Goal: Information Seeking & Learning: Learn about a topic

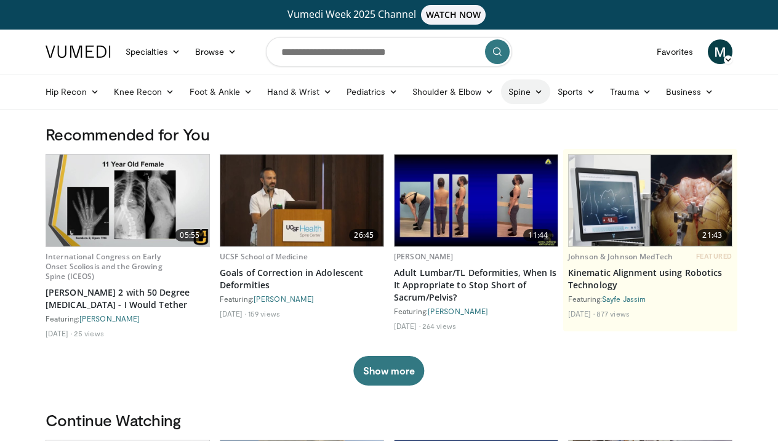
click at [523, 101] on link "Spine" at bounding box center [525, 91] width 49 height 25
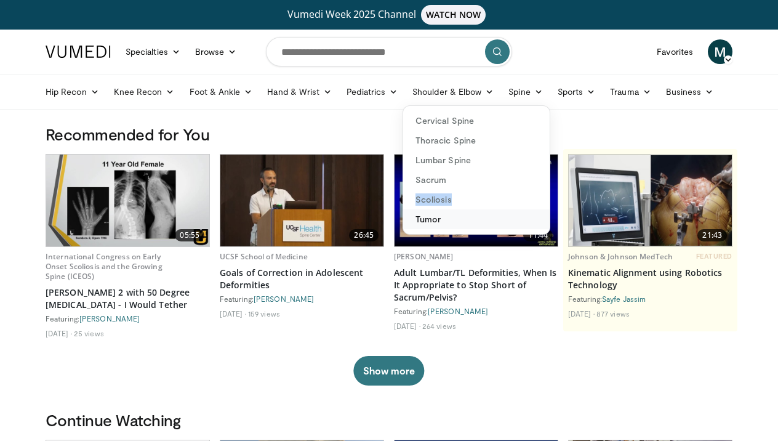
click at [425, 222] on link "Tumor" at bounding box center [476, 219] width 146 height 20
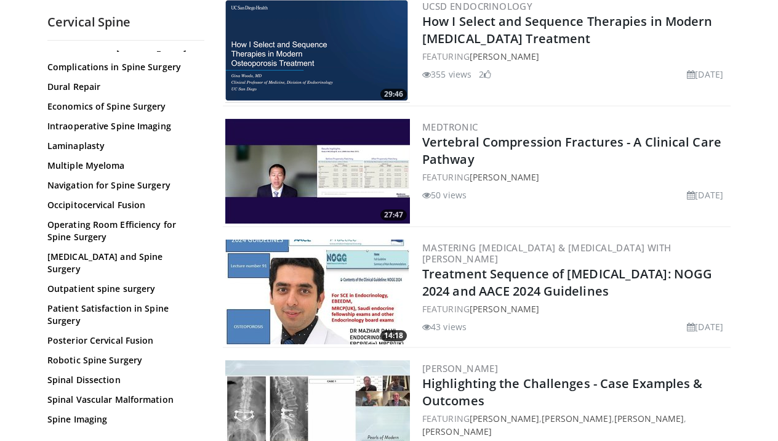
scroll to position [405, 0]
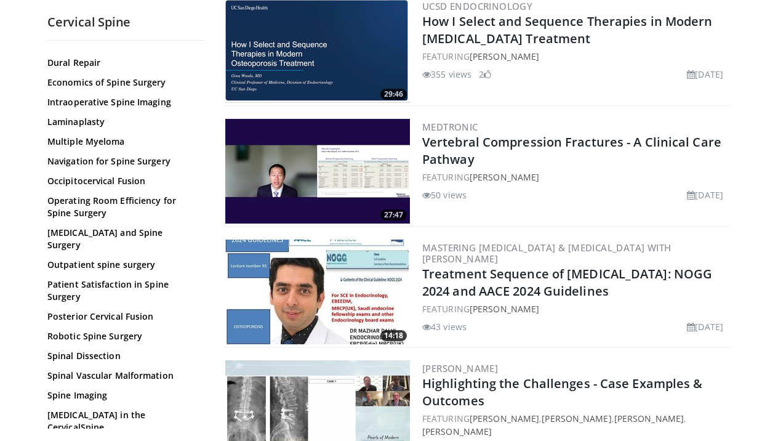
click at [157, 409] on link "[MEDICAL_DATA] in the CervicalSpine" at bounding box center [122, 421] width 151 height 25
click at [201, 262] on div "All Topics: 3D Printing - Cervical Spine ACDF Anterior Cervical Exposure Biolog…" at bounding box center [125, 49] width 157 height 808
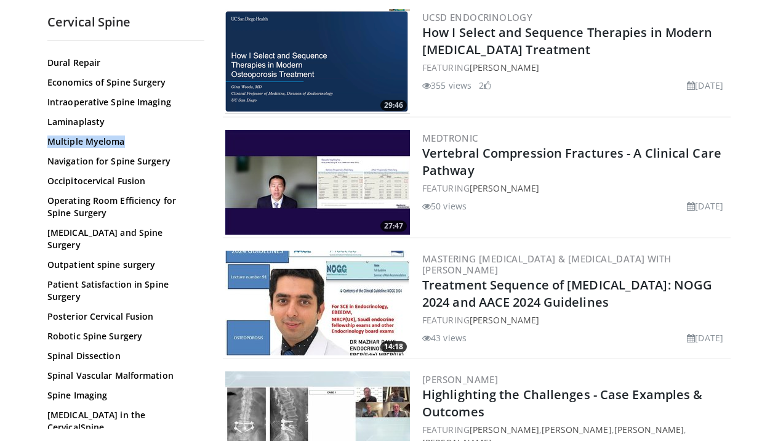
scroll to position [2709, 0]
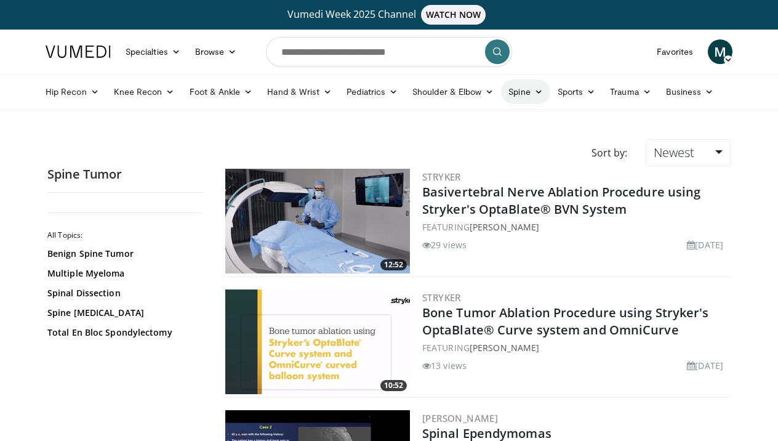
click at [517, 95] on link "Spine" at bounding box center [525, 91] width 49 height 25
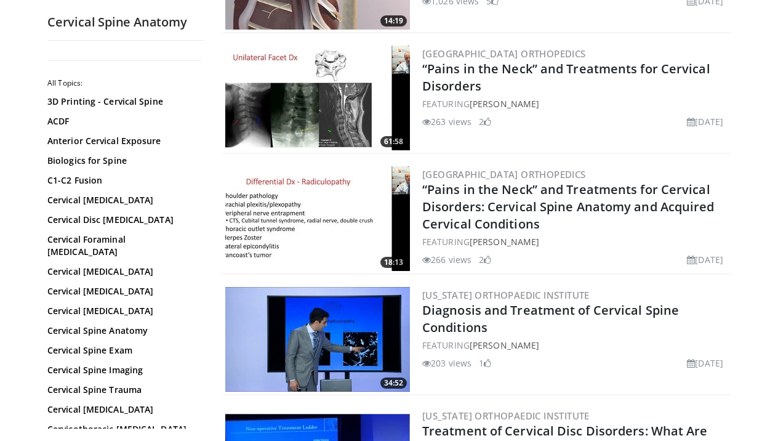
scroll to position [711, 0]
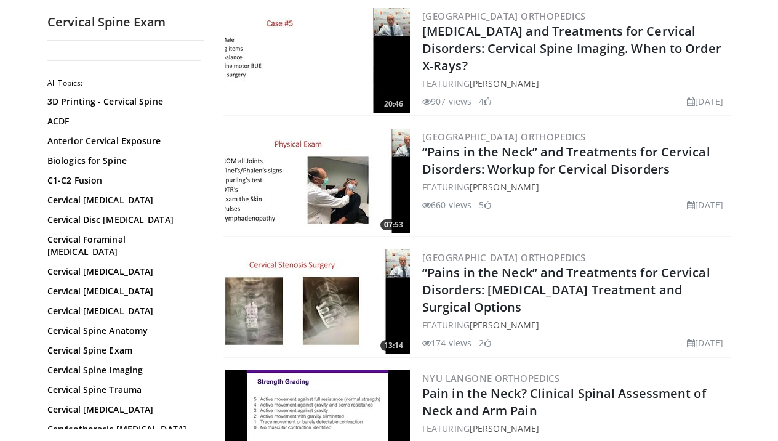
scroll to position [2610, 0]
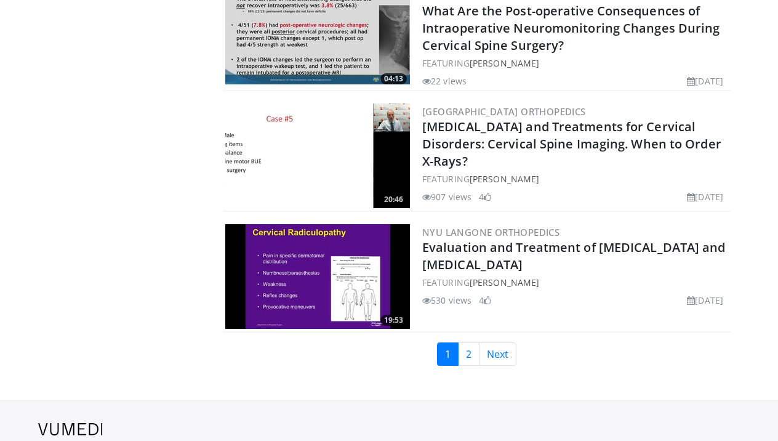
scroll to position [2918, 0]
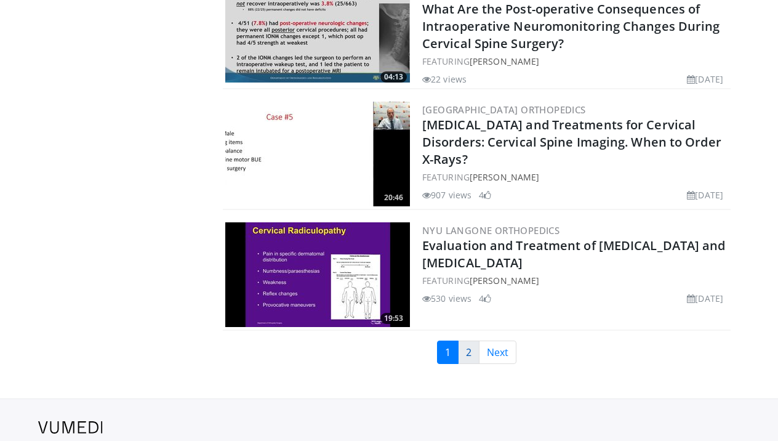
click at [468, 340] on link "2" at bounding box center [469, 351] width 22 height 23
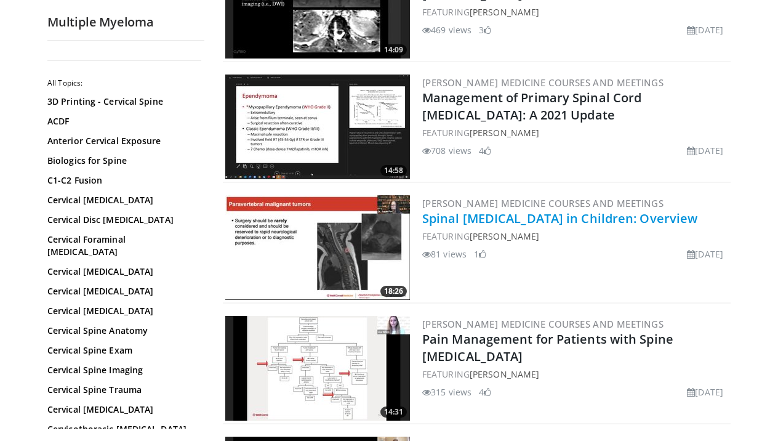
scroll to position [590, 0]
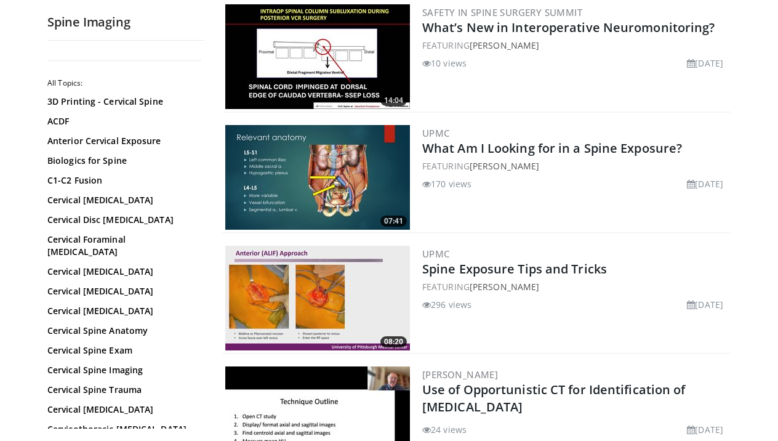
scroll to position [1007, 0]
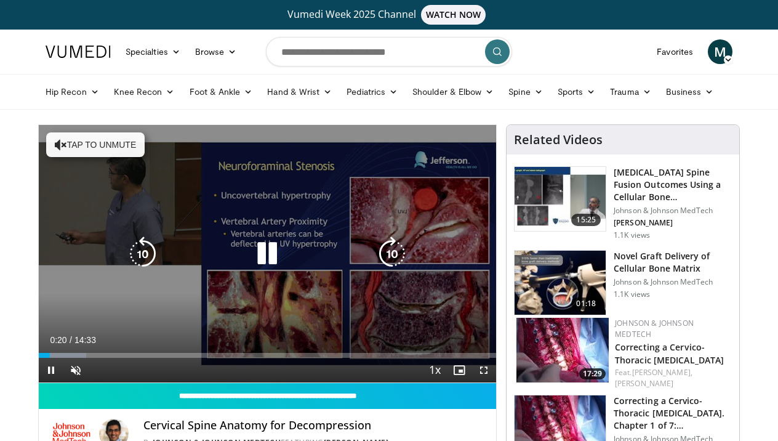
click at [101, 141] on button "Tap to unmute" at bounding box center [95, 144] width 98 height 25
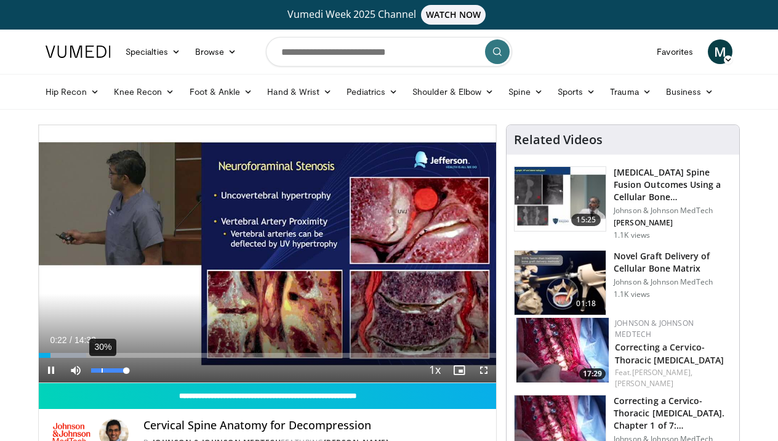
click at [102, 372] on div "30%" at bounding box center [108, 369] width 43 height 25
click at [104, 369] on div "37%" at bounding box center [108, 370] width 35 height 4
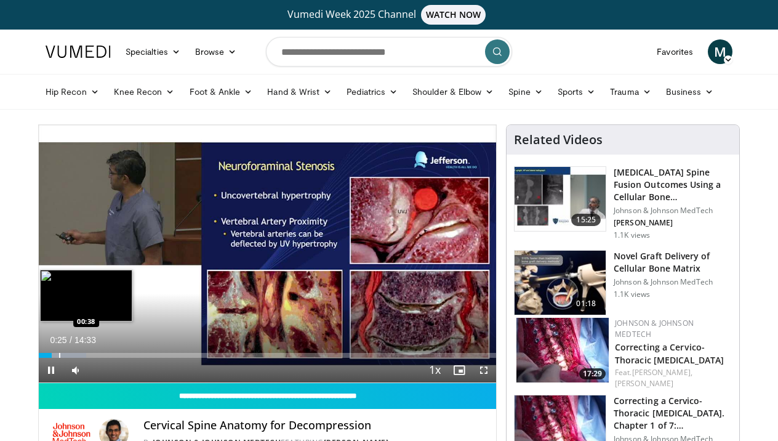
click at [59, 351] on div "Loaded : 10.32% 00:25 00:38" at bounding box center [267, 352] width 457 height 12
click at [71, 356] on div "Progress Bar" at bounding box center [71, 355] width 1 height 5
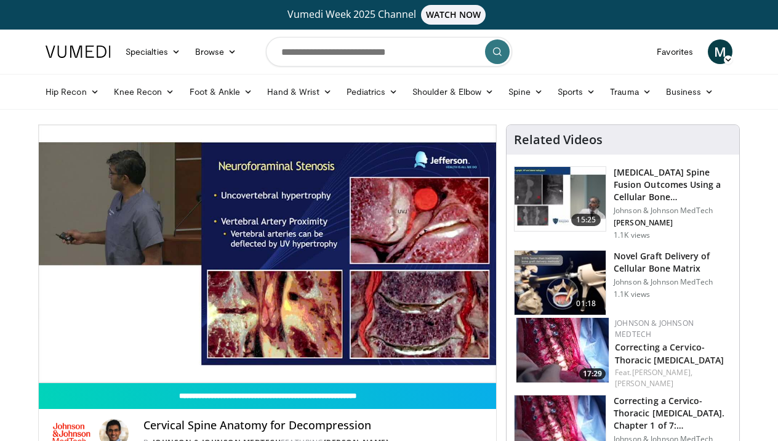
click at [79, 356] on div "10 seconds Tap to unmute" at bounding box center [267, 253] width 457 height 257
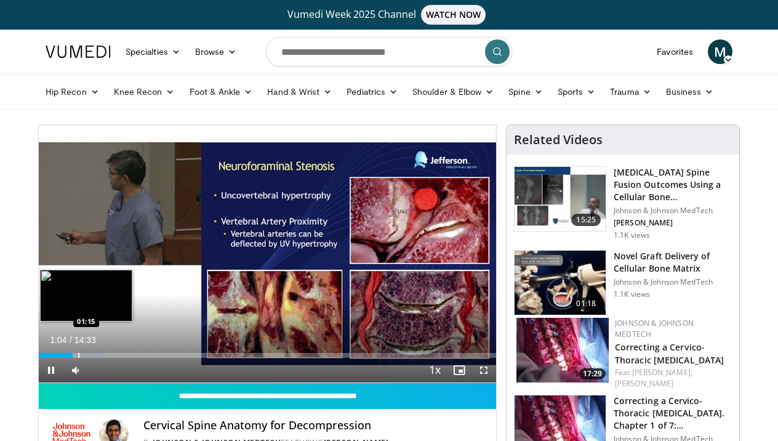
click at [78, 353] on div "Progress Bar" at bounding box center [78, 355] width 1 height 5
click at [90, 354] on div "10 seconds Tap to unmute" at bounding box center [267, 253] width 457 height 257
click at [90, 354] on div "Loaded : 17.02% 01:16 01:37" at bounding box center [267, 355] width 457 height 5
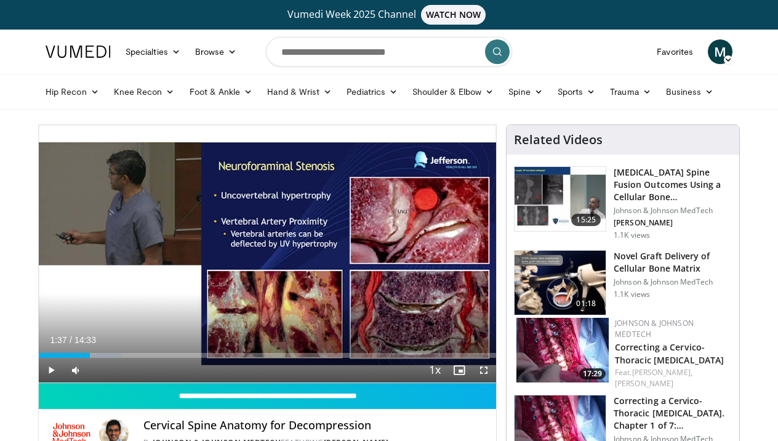
click at [58, 367] on span "Video Player" at bounding box center [51, 369] width 25 height 25
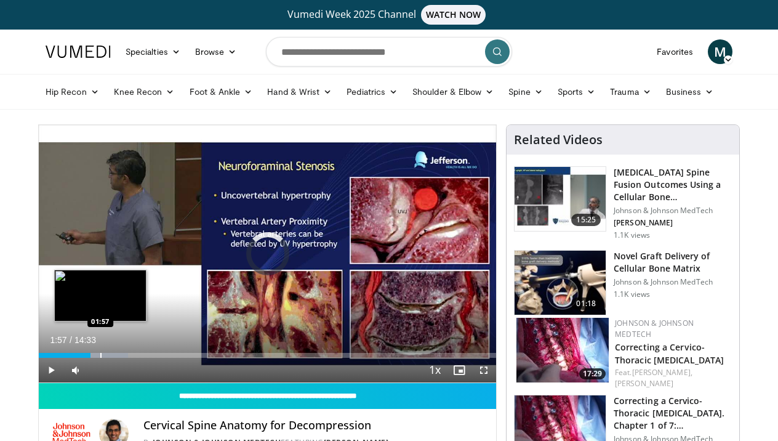
click at [100, 351] on div "Loaded : 19.53% 01:38 01:57" at bounding box center [267, 352] width 457 height 12
click at [106, 356] on div "Progress Bar" at bounding box center [106, 355] width 1 height 5
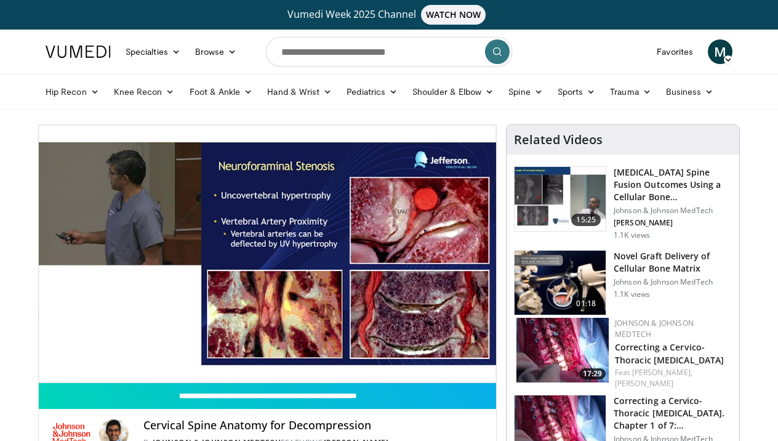
click at [118, 357] on video-js "**********" at bounding box center [267, 254] width 457 height 258
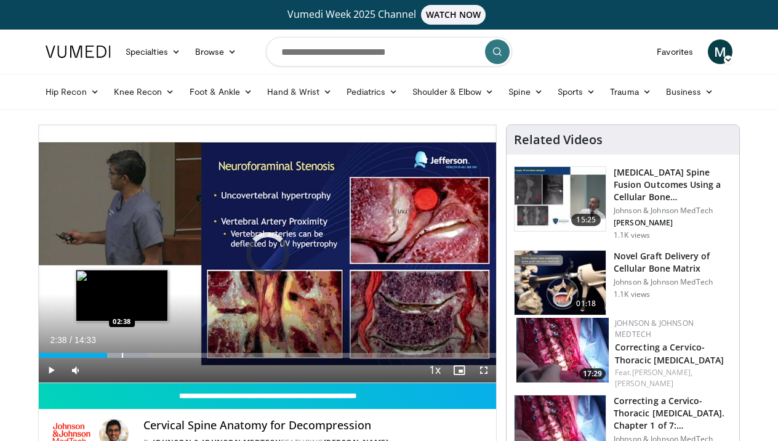
click at [122, 353] on div "Progress Bar" at bounding box center [122, 355] width 1 height 5
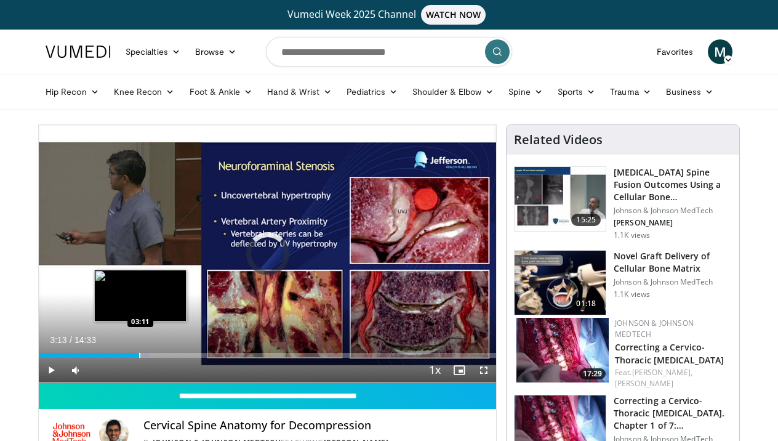
click at [140, 352] on div "Loaded : 24.07% 02:39 03:11" at bounding box center [267, 352] width 457 height 12
click at [158, 355] on div "Progress Bar" at bounding box center [158, 355] width 1 height 5
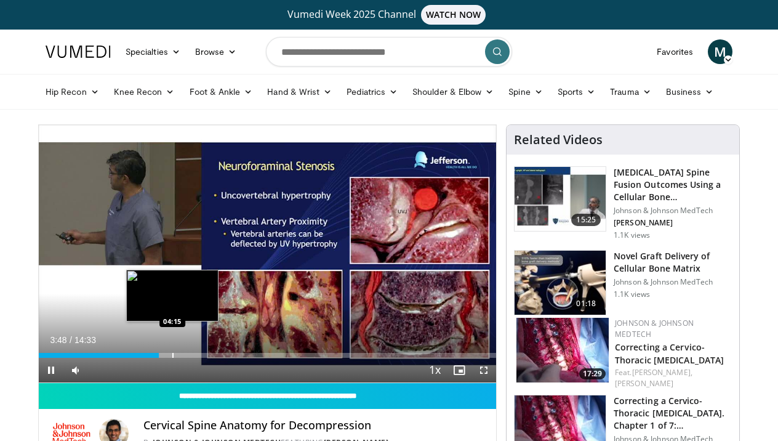
click at [172, 354] on div "Progress Bar" at bounding box center [172, 355] width 1 height 5
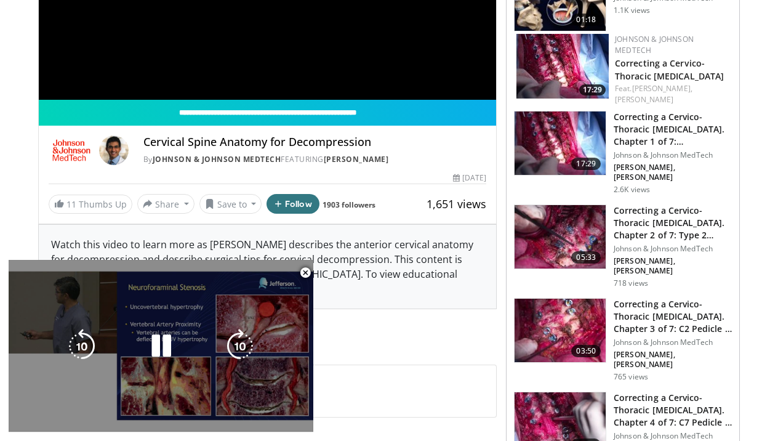
scroll to position [285, 0]
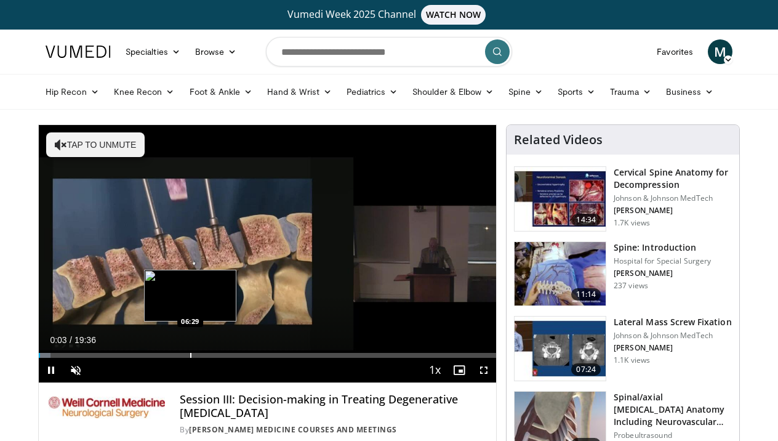
click at [190, 356] on div "Progress Bar" at bounding box center [190, 355] width 1 height 5
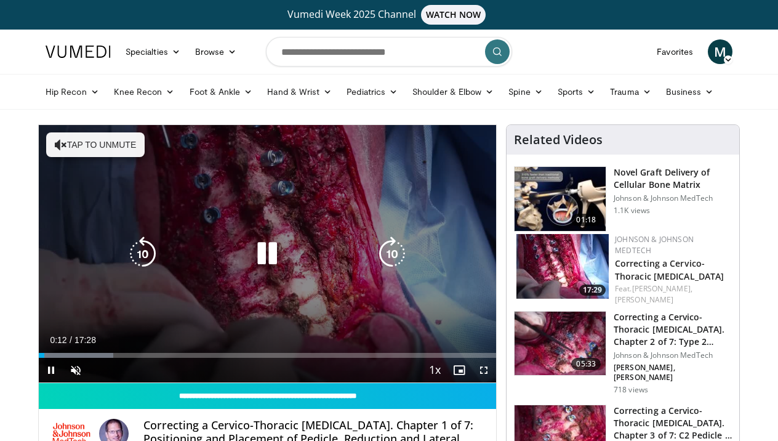
click at [102, 147] on button "Tap to unmute" at bounding box center [95, 144] width 98 height 25
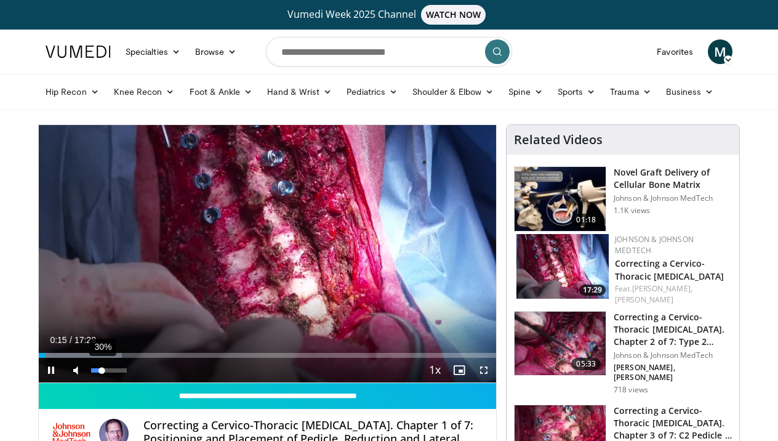
click at [102, 370] on div "Volume Level" at bounding box center [96, 370] width 10 height 4
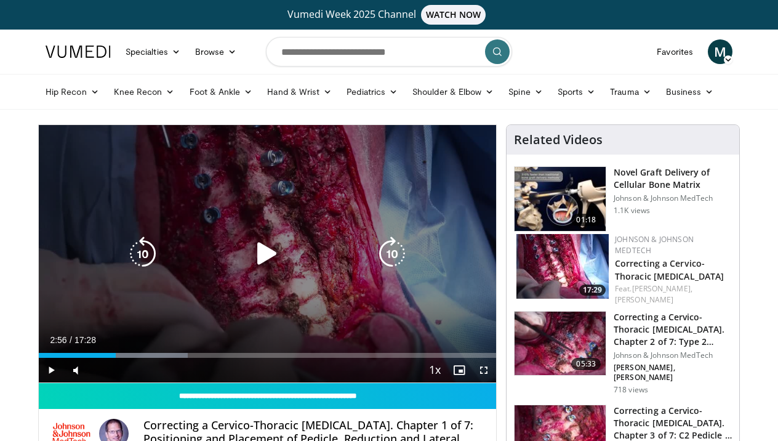
click at [106, 303] on div "10 seconds Tap to unmute" at bounding box center [267, 253] width 457 height 257
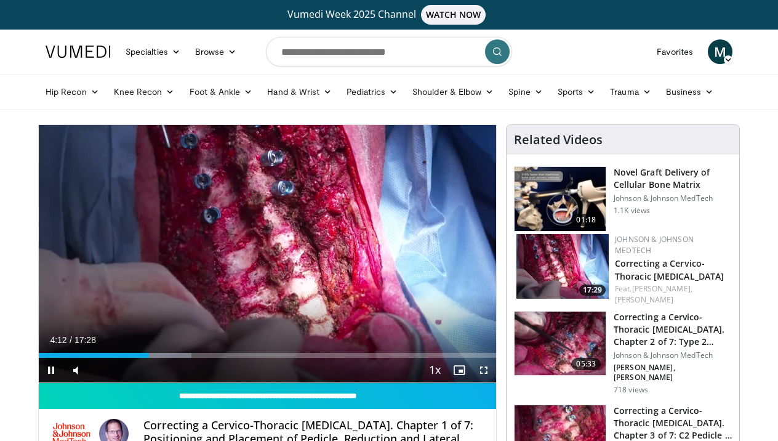
click at [54, 372] on span "Video Player" at bounding box center [51, 369] width 25 height 25
click at [221, 1] on div "Vumedi Week 2025 Channel WATCH NOW" at bounding box center [388, 15] width 683 height 30
